Goal: Information Seeking & Learning: Check status

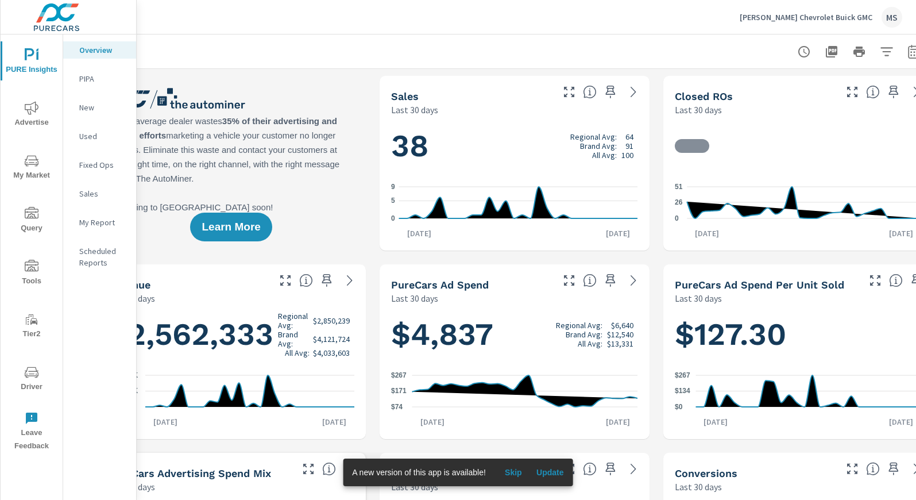
scroll to position [0, 71]
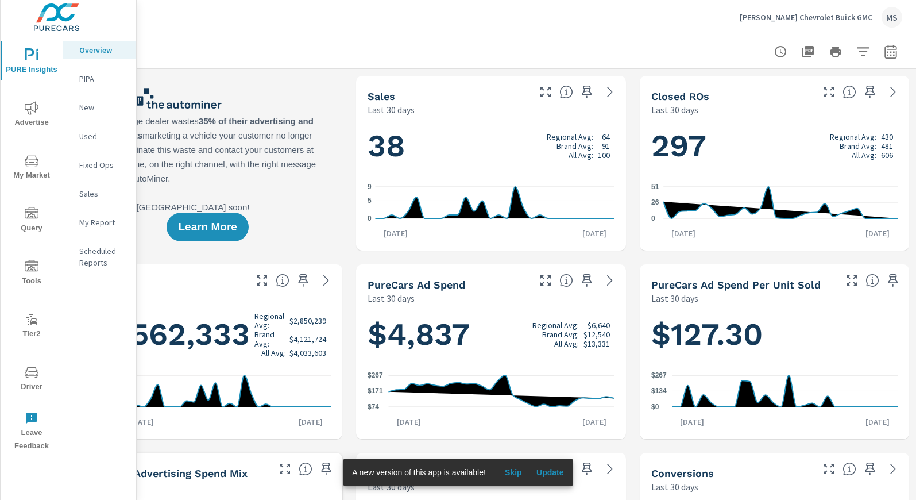
click at [884, 41] on div at bounding box center [835, 51] width 133 height 23
click at [887, 49] on icon "button" at bounding box center [891, 51] width 12 height 14
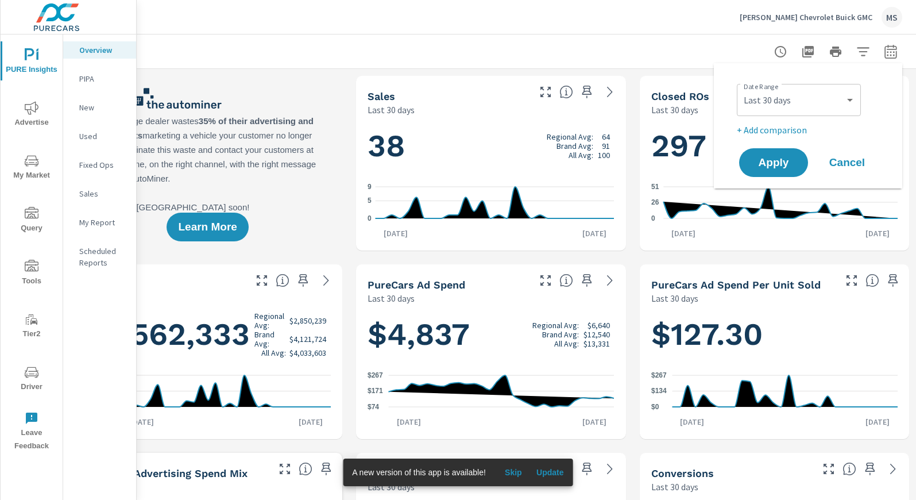
scroll to position [1, 0]
click at [799, 95] on select "Custom Yesterday Last week Last 7 days Last 14 days Last 30 days Last 45 days L…" at bounding box center [799, 99] width 115 height 23
click at [742, 88] on select "Custom Yesterday Last week Last 7 days Last 14 days Last 30 days Last 45 days L…" at bounding box center [799, 99] width 115 height 23
click at [786, 97] on select "Custom Yesterday Last week Last 7 days Last 14 days Last 30 days Last 45 days L…" at bounding box center [799, 99] width 115 height 23
click at [742, 88] on select "Custom Yesterday Last week Last 7 days Last 14 days Last 30 days Last 45 days L…" at bounding box center [799, 99] width 115 height 23
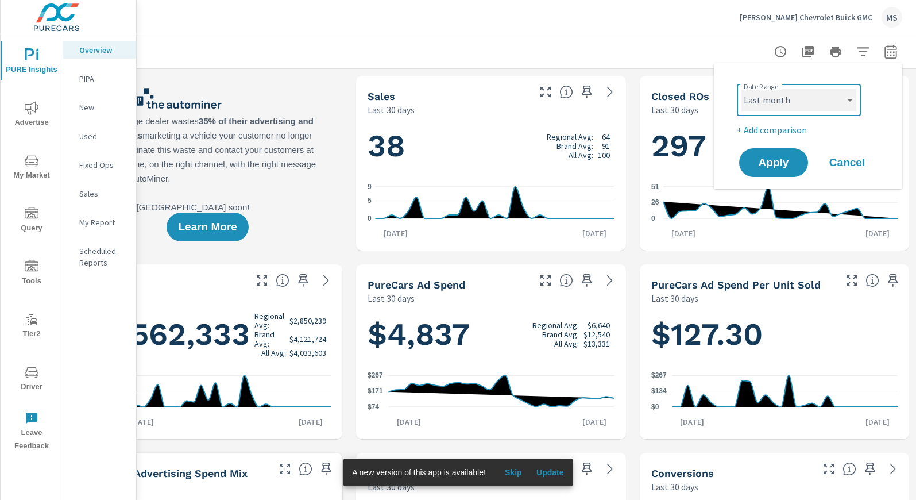
select select "Month to date"
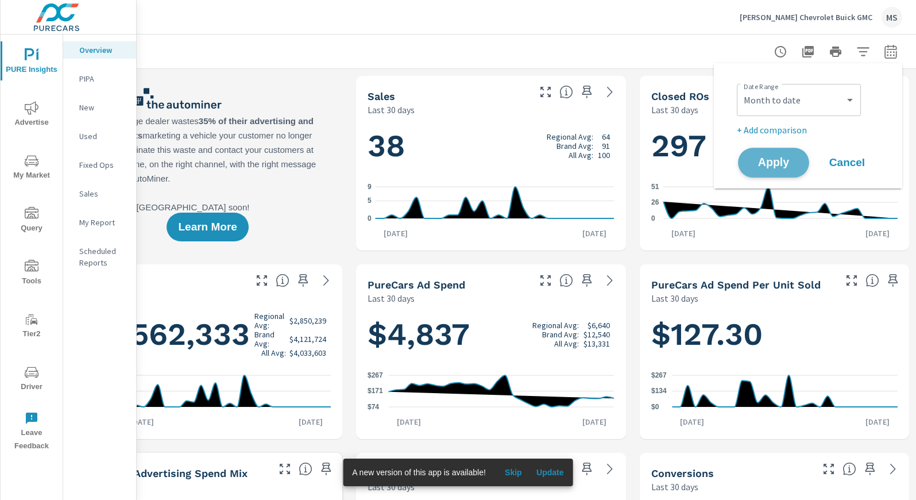
click at [774, 154] on button "Apply" at bounding box center [773, 163] width 71 height 30
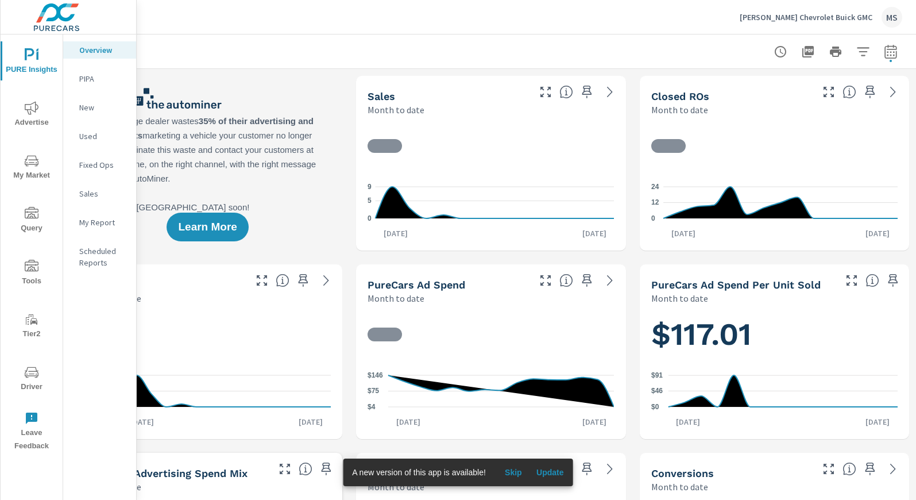
scroll to position [1, 0]
click at [31, 111] on icon "nav menu" at bounding box center [32, 108] width 14 height 14
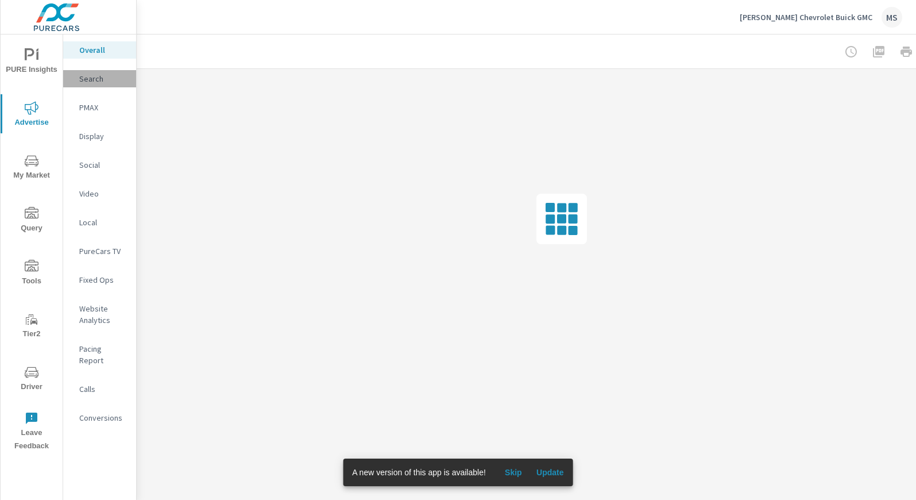
click at [96, 78] on p "Search" at bounding box center [103, 78] width 48 height 11
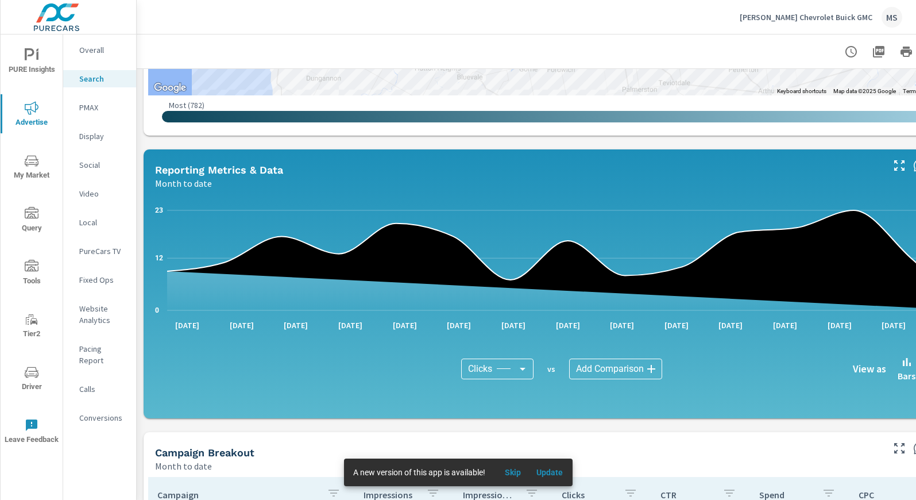
scroll to position [553, 0]
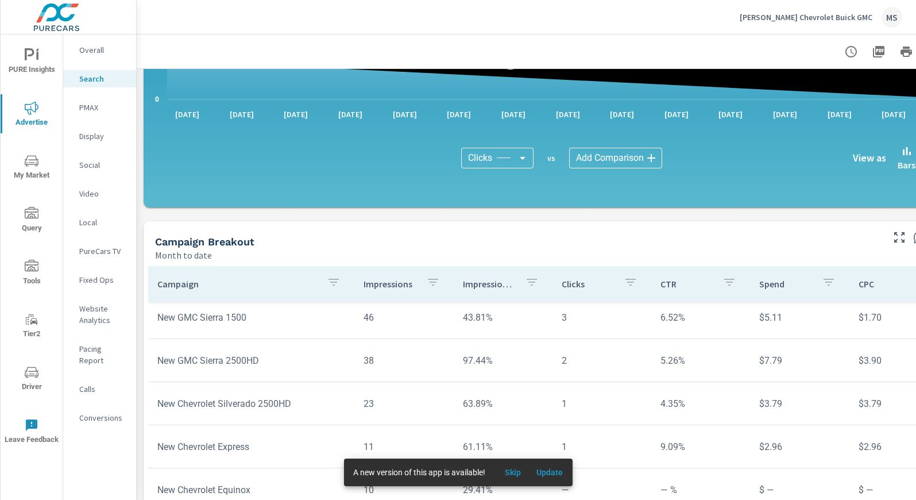
scroll to position [719, 0]
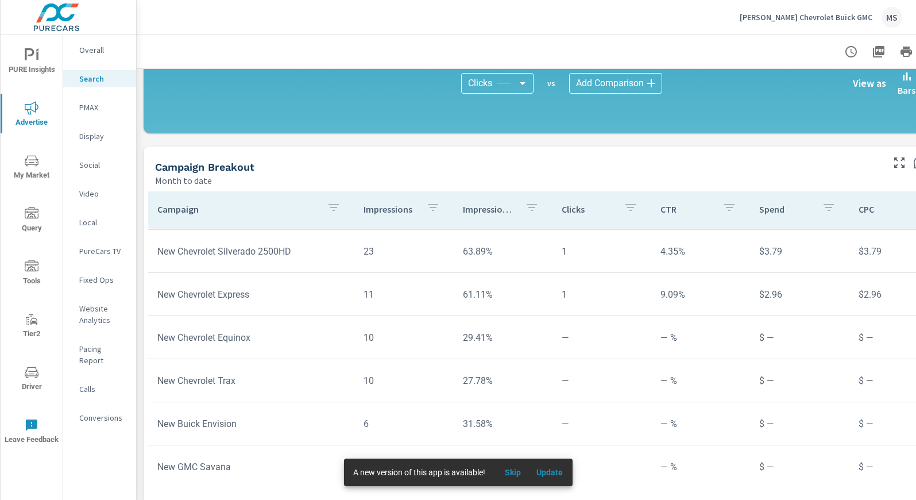
scroll to position [793, 0]
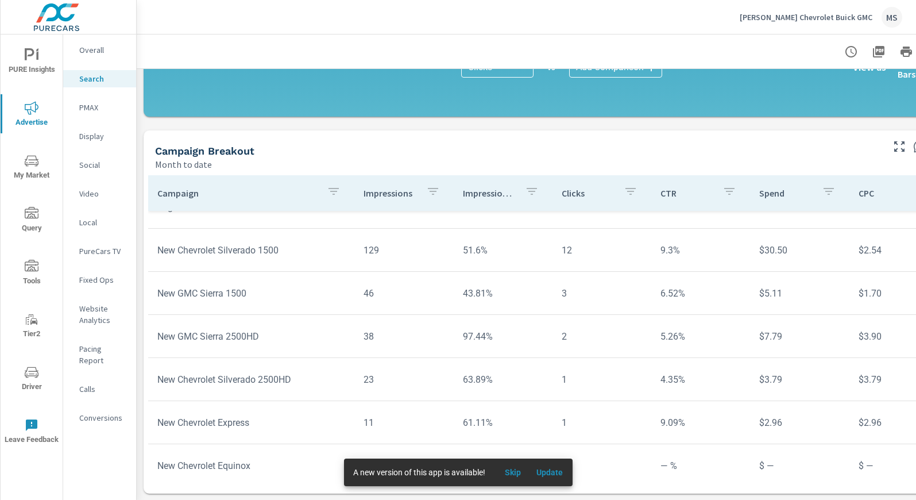
scroll to position [107, 0]
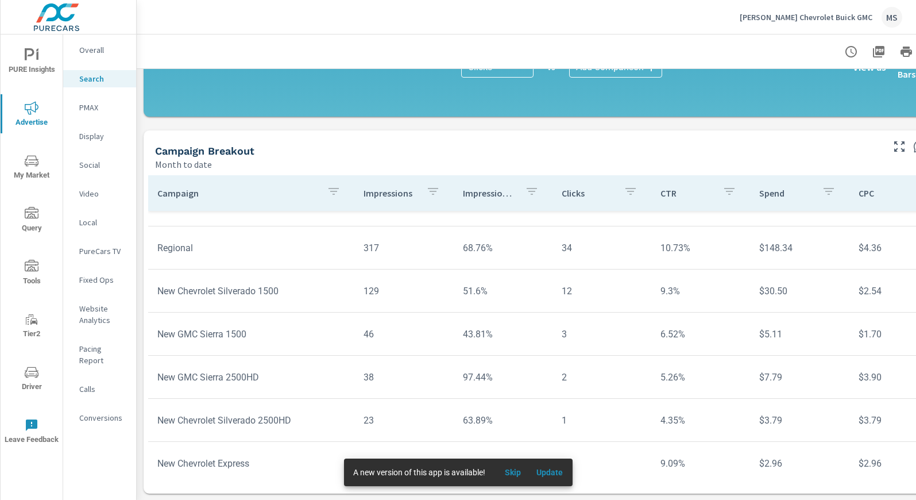
scroll to position [71, 0]
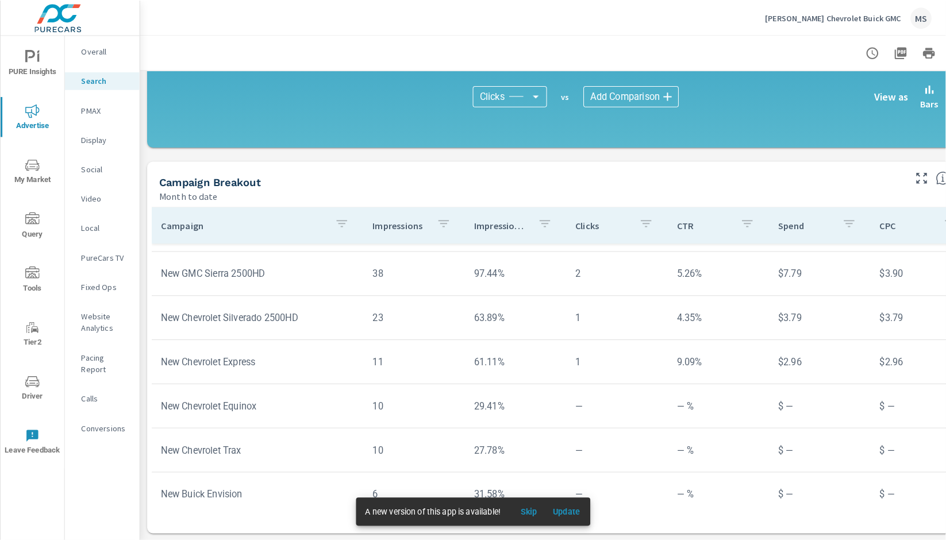
scroll to position [752, 0]
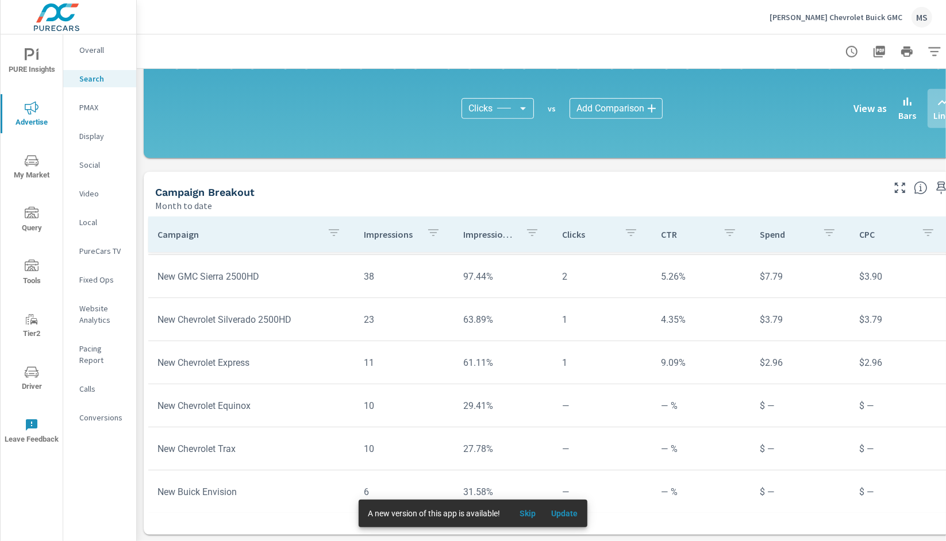
scroll to position [752, 41]
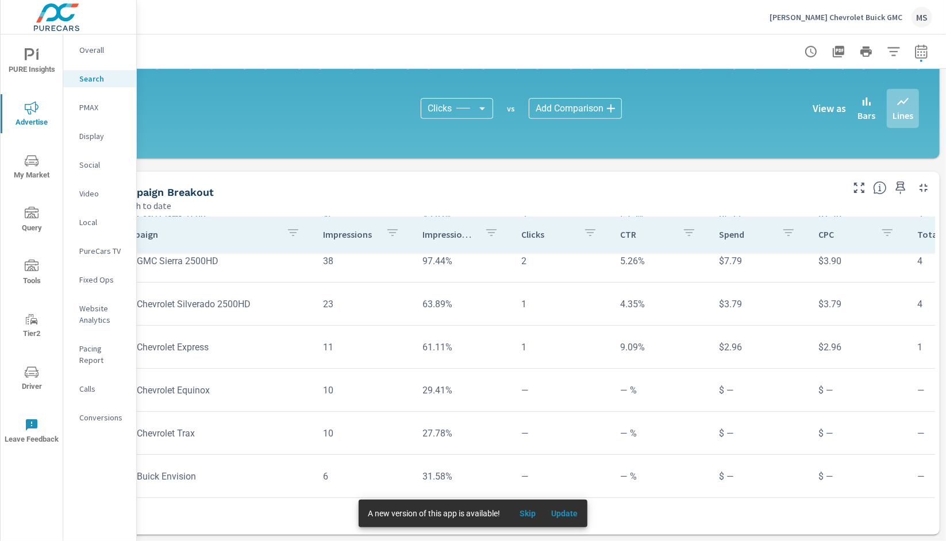
scroll to position [752, 0]
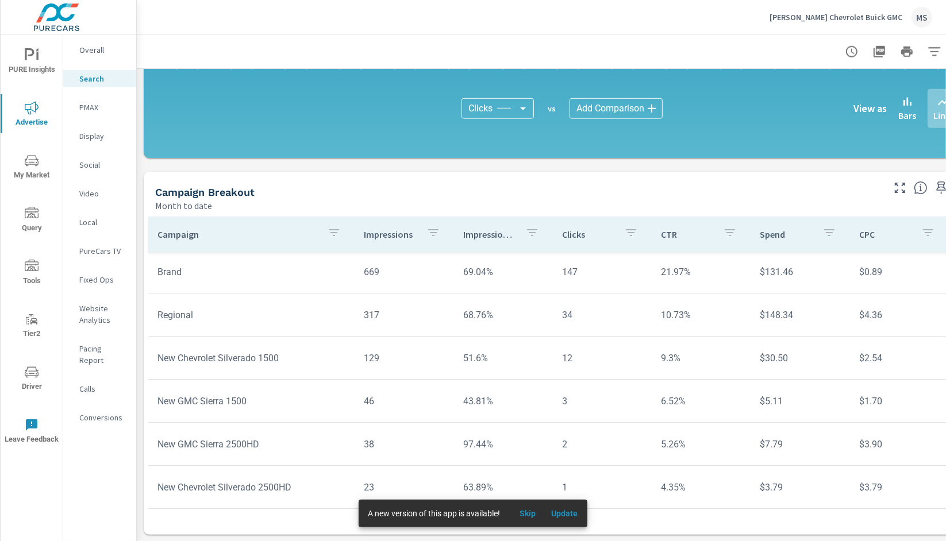
scroll to position [44, 0]
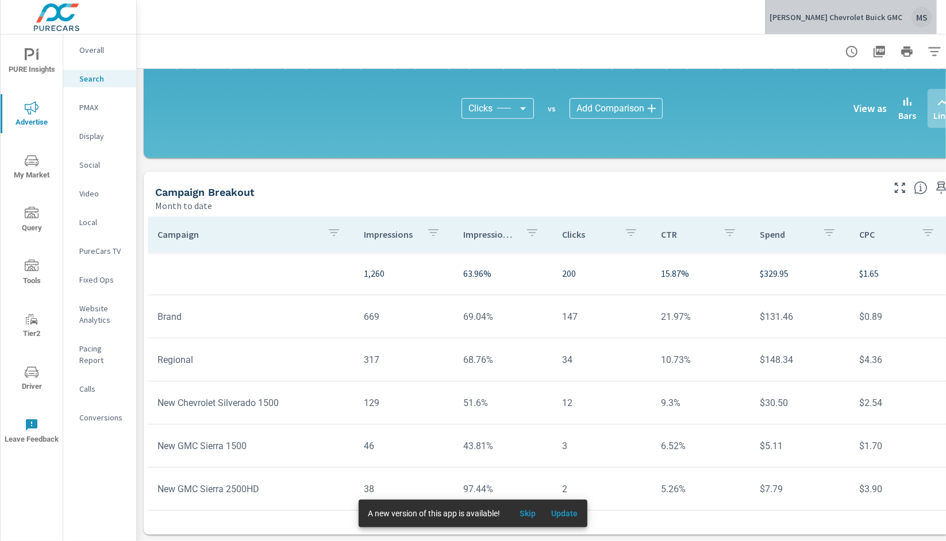
click at [916, 20] on div "MS" at bounding box center [921, 17] width 21 height 21
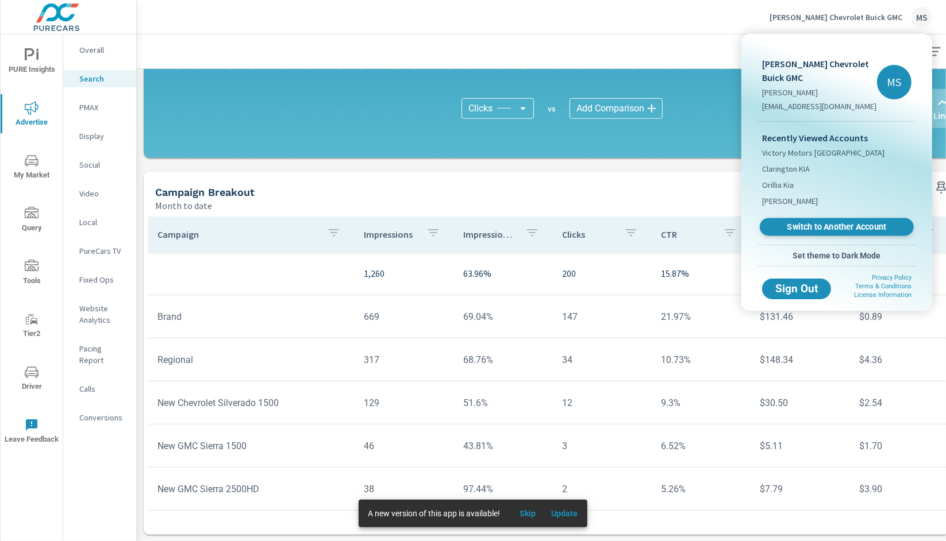
click at [811, 234] on link "Switch to Another Account" at bounding box center [837, 227] width 154 height 18
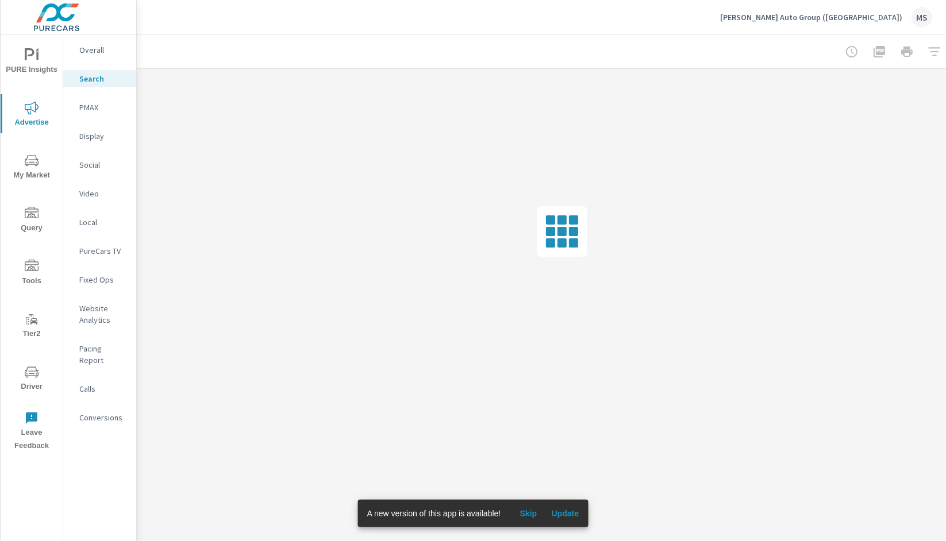
click at [917, 17] on div "MS" at bounding box center [921, 17] width 21 height 21
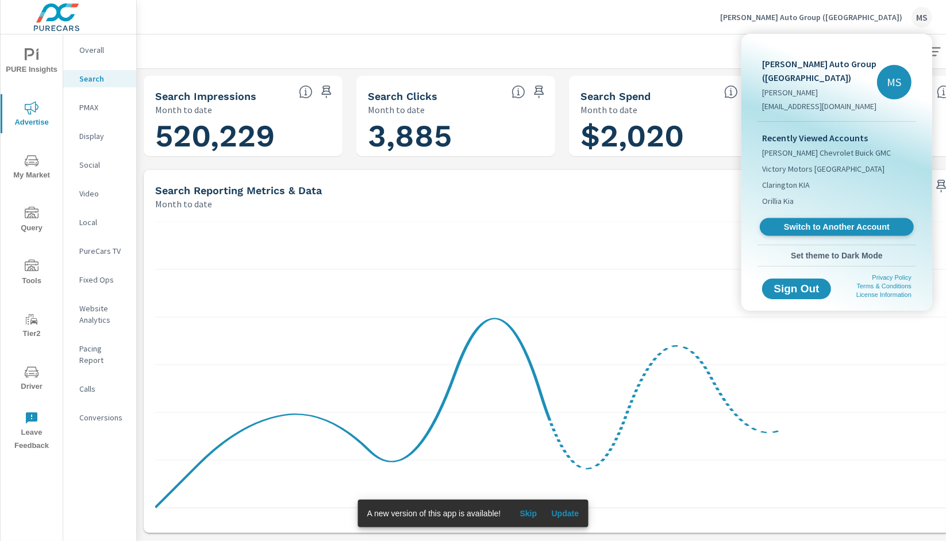
click at [843, 223] on span "Switch to Another Account" at bounding box center [836, 227] width 141 height 11
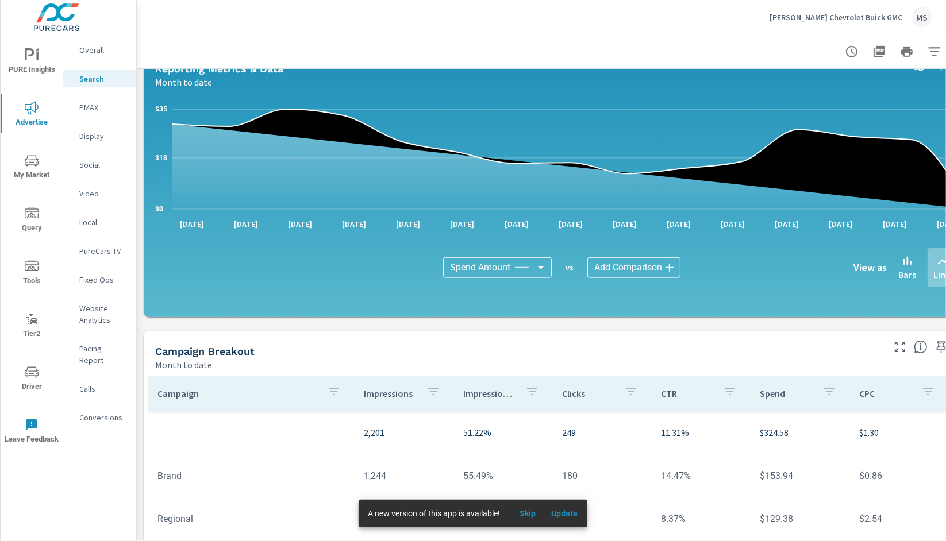
scroll to position [647, 0]
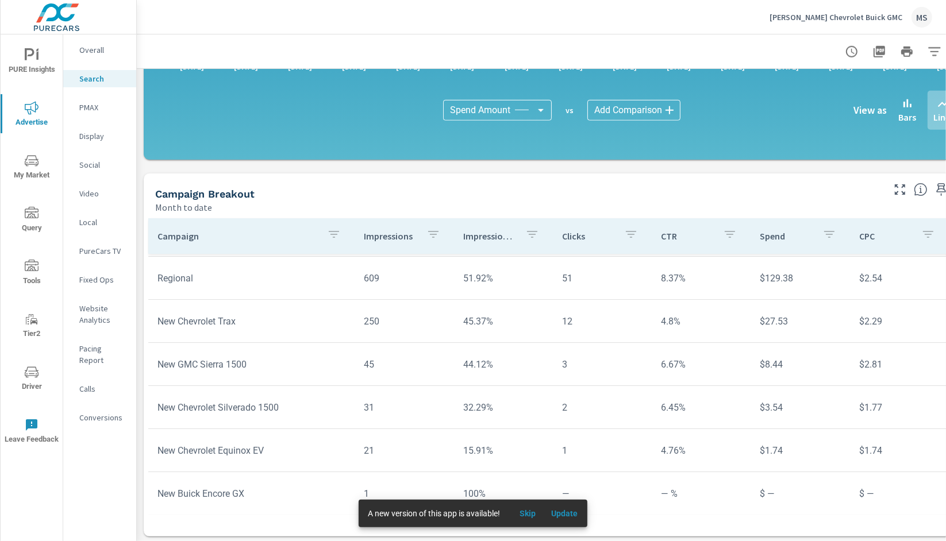
scroll to position [752, 0]
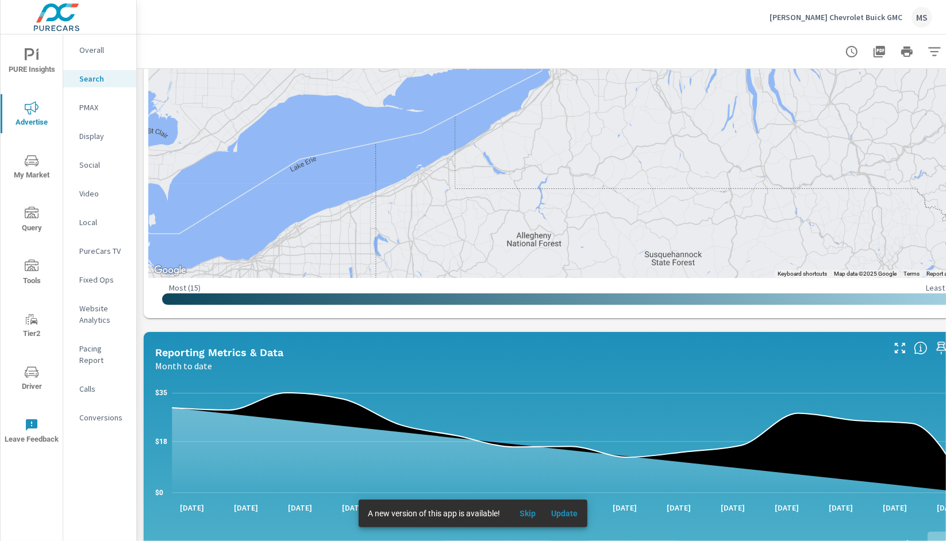
scroll to position [264, 0]
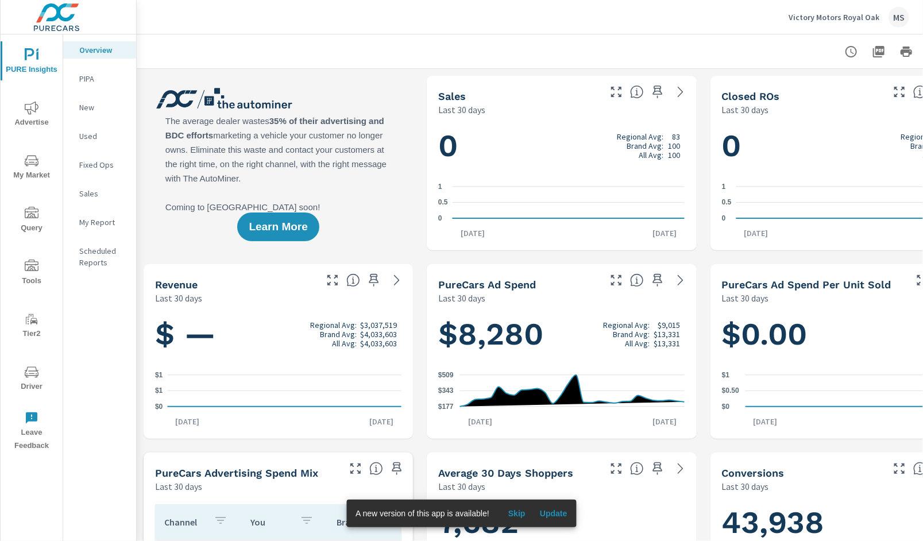
scroll to position [0, 63]
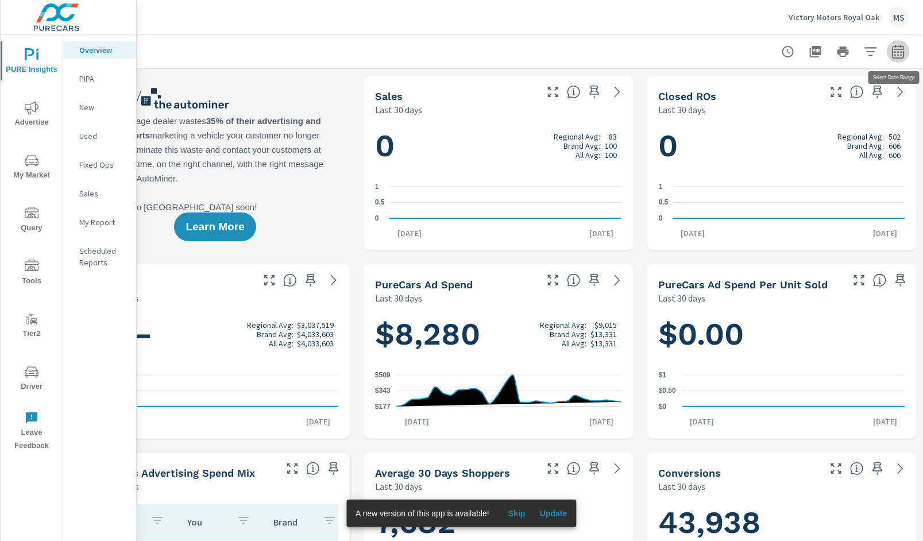
click at [895, 48] on icon "button" at bounding box center [898, 51] width 12 height 14
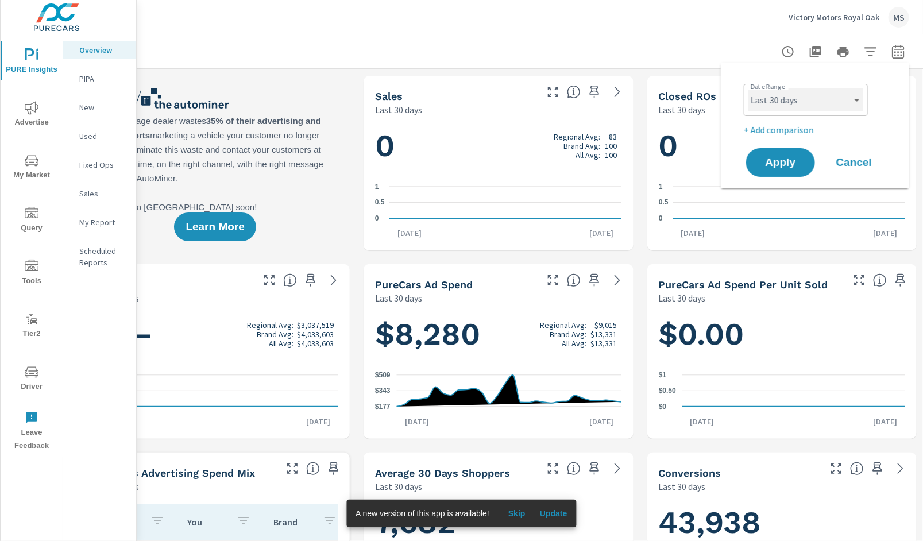
click at [777, 96] on select "Custom Yesterday Last week Last 7 days Last 14 days Last 30 days Last 45 days L…" at bounding box center [806, 99] width 115 height 23
click at [749, 88] on select "Custom Yesterday Last week Last 7 days Last 14 days Last 30 days Last 45 days L…" at bounding box center [806, 99] width 115 height 23
select select "Month to date"
click at [787, 133] on p "+ Add comparison" at bounding box center [817, 130] width 147 height 14
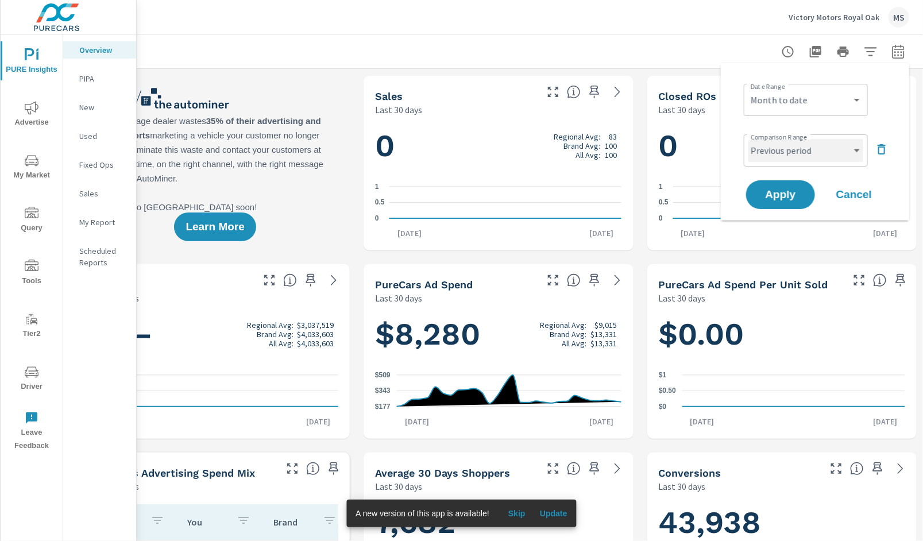
click at [786, 151] on select "Custom Previous period Previous month Previous year" at bounding box center [806, 150] width 115 height 23
click at [749, 139] on select "Custom Previous period Previous month Previous year" at bounding box center [806, 150] width 115 height 23
select select "Previous month"
click at [777, 190] on span "Apply" at bounding box center [780, 195] width 47 height 11
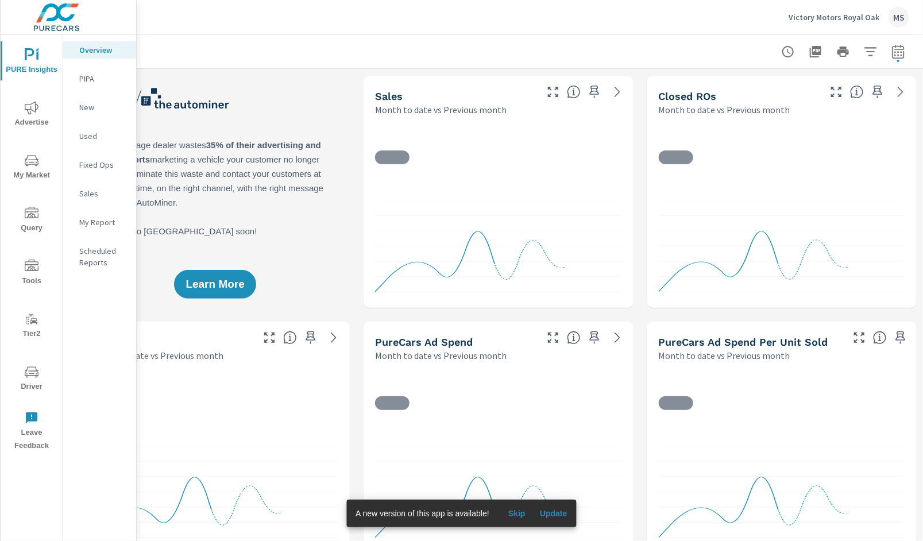
scroll to position [1, 0]
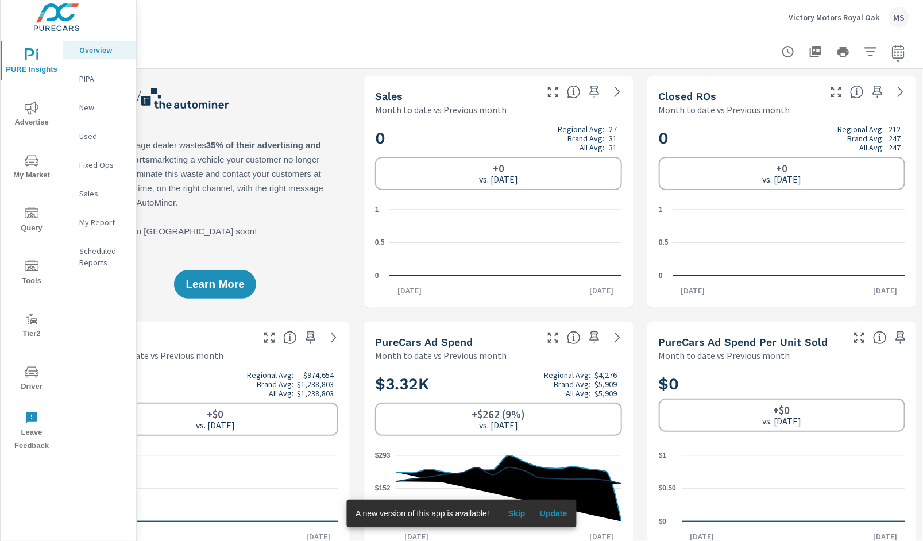
click at [37, 111] on icon "nav menu" at bounding box center [32, 108] width 14 height 14
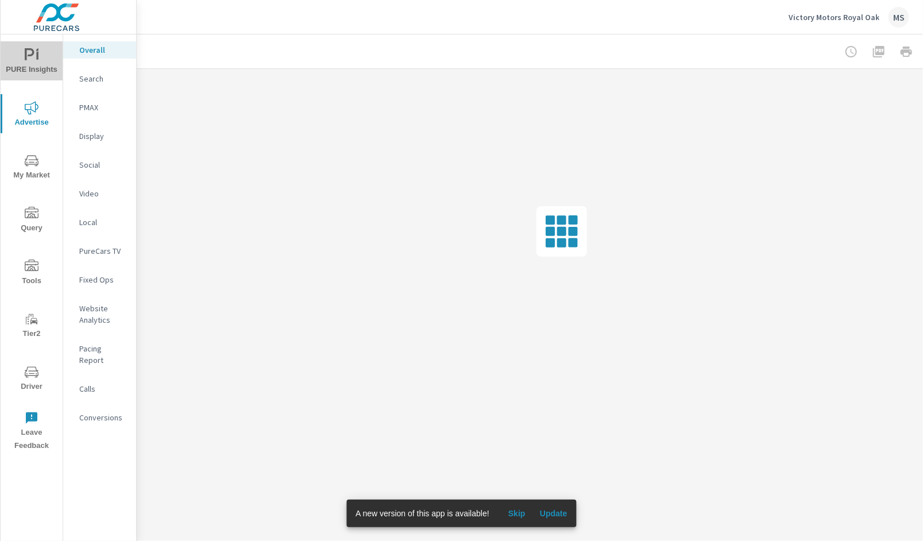
drag, startPoint x: 31, startPoint y: 61, endPoint x: 37, endPoint y: 65, distance: 7.0
click at [30, 61] on span "PURE Insights" at bounding box center [31, 62] width 55 height 28
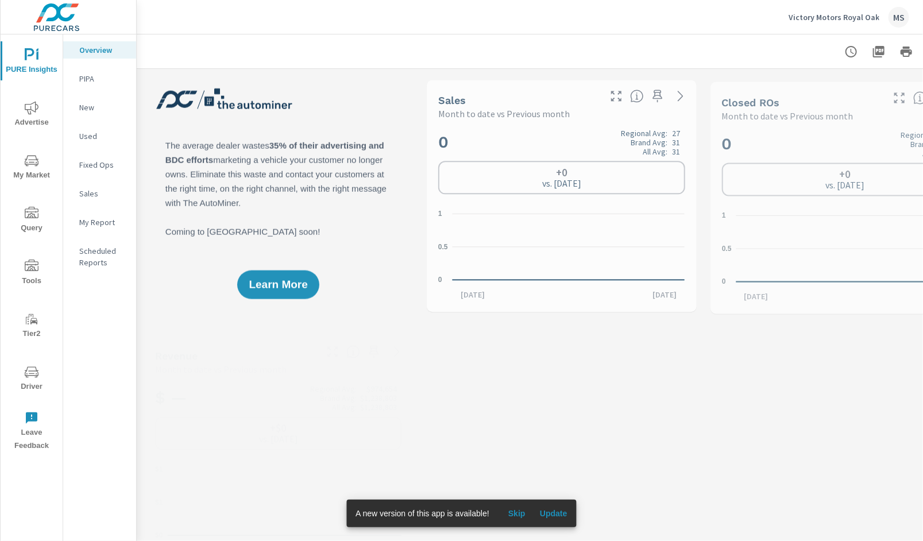
click at [102, 225] on p "My Report" at bounding box center [103, 222] width 48 height 11
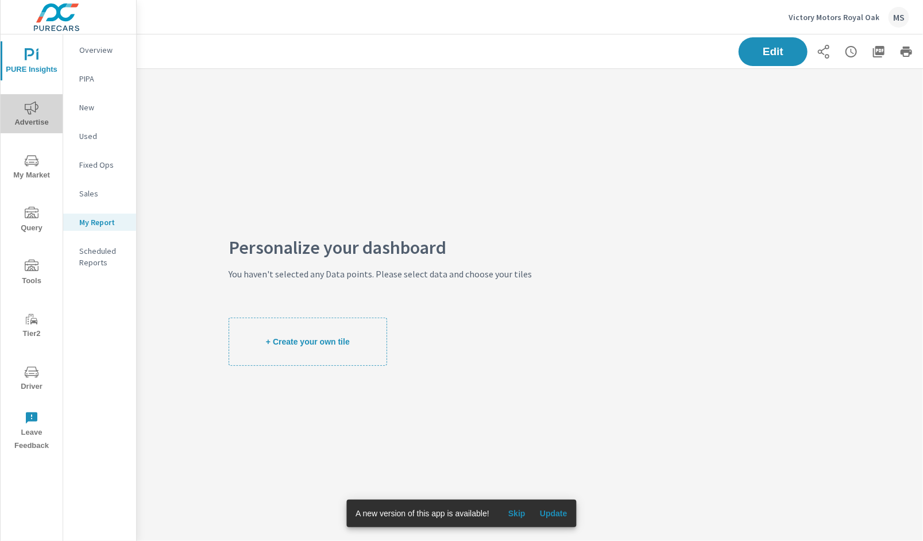
click at [27, 105] on icon "nav menu" at bounding box center [32, 108] width 14 height 14
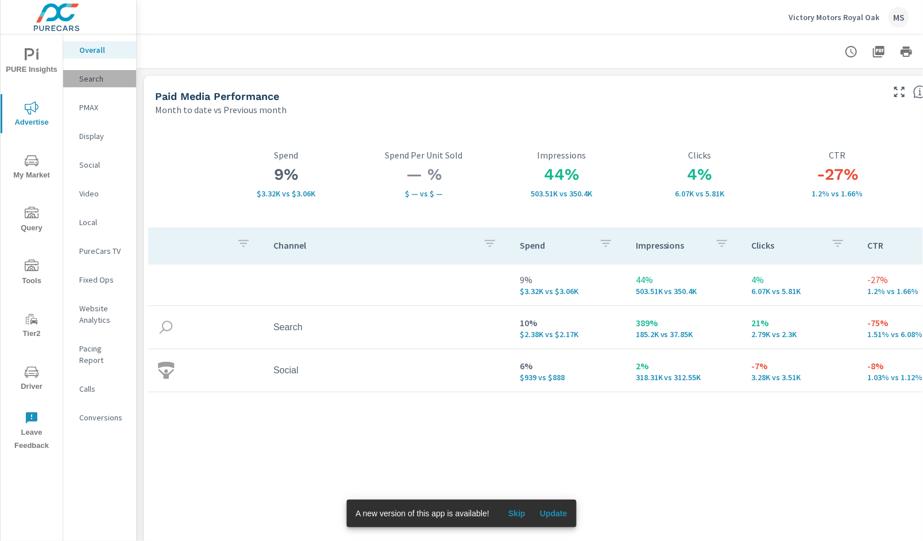
click at [102, 79] on p "Search" at bounding box center [103, 78] width 48 height 11
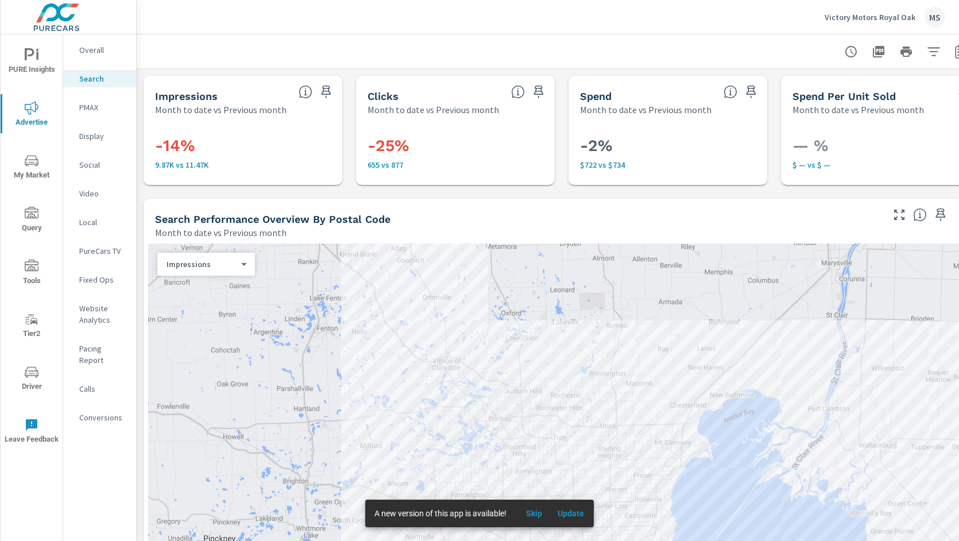
click at [92, 106] on p "PMAX" at bounding box center [103, 107] width 48 height 11
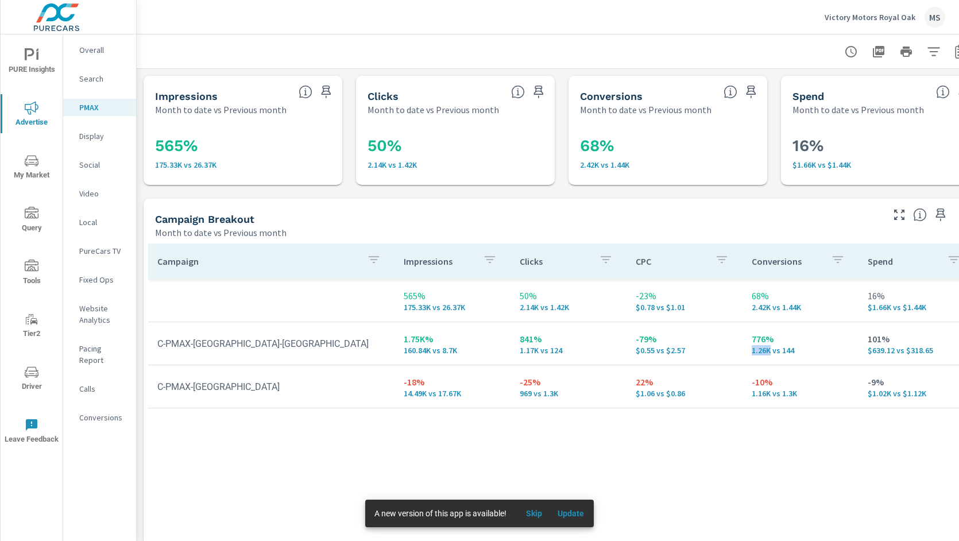
drag, startPoint x: 772, startPoint y: 352, endPoint x: 747, endPoint y: 352, distance: 25.3
click at [747, 352] on td "776% 1.26K vs 144" at bounding box center [801, 343] width 116 height 41
click at [99, 170] on p "Social" at bounding box center [103, 164] width 48 height 11
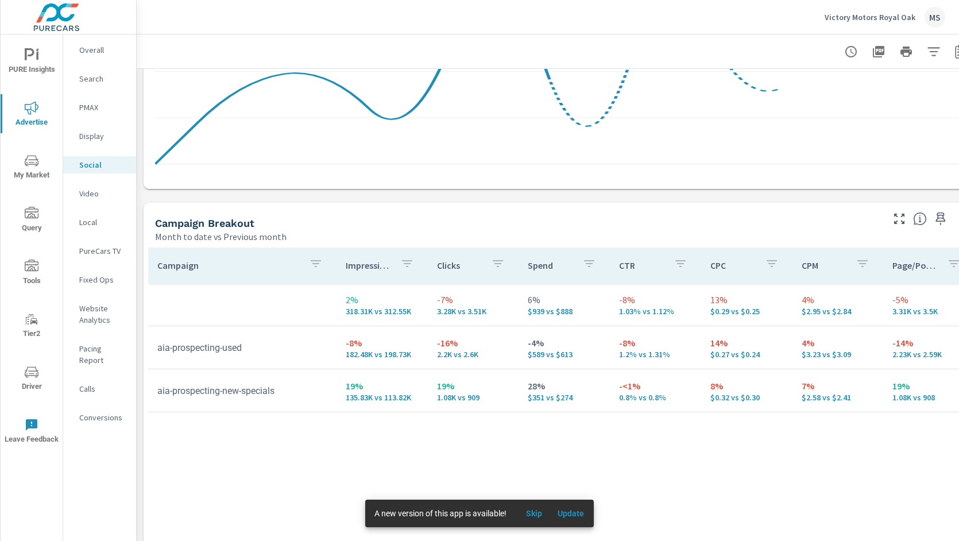
scroll to position [382, 0]
